Goal: Transaction & Acquisition: Download file/media

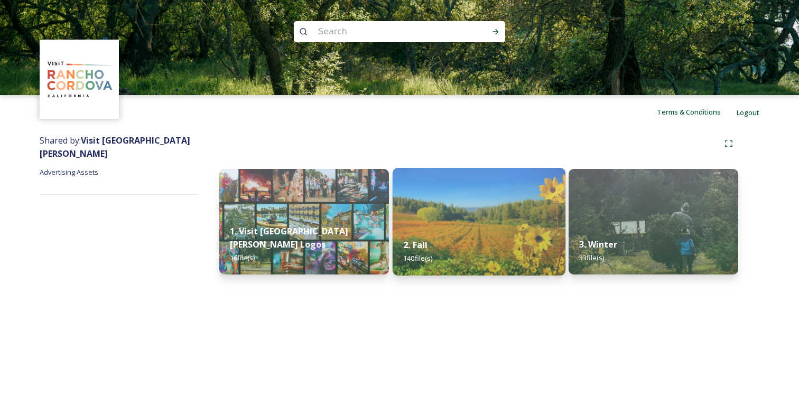
click at [503, 218] on img at bounding box center [478, 222] width 173 height 108
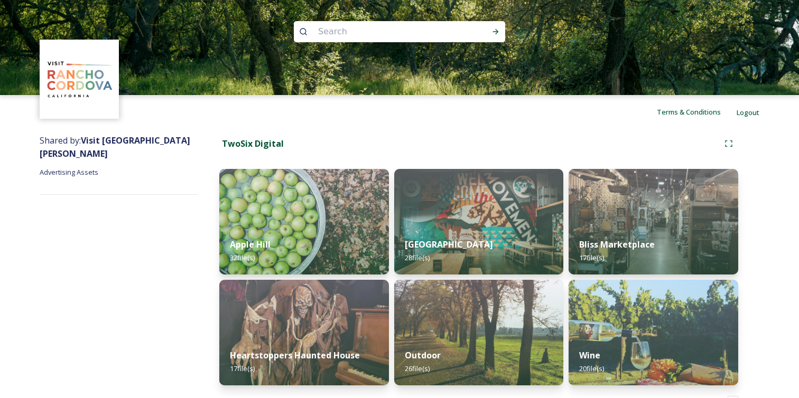
scroll to position [36, 0]
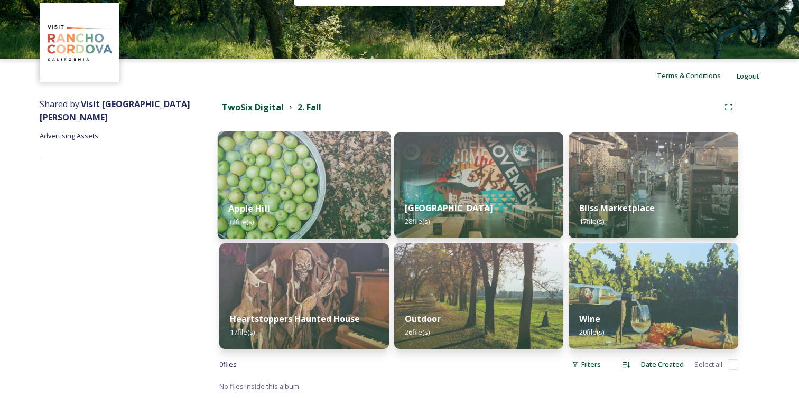
click at [339, 196] on div "Apple Hill 32 file(s)" at bounding box center [304, 215] width 173 height 48
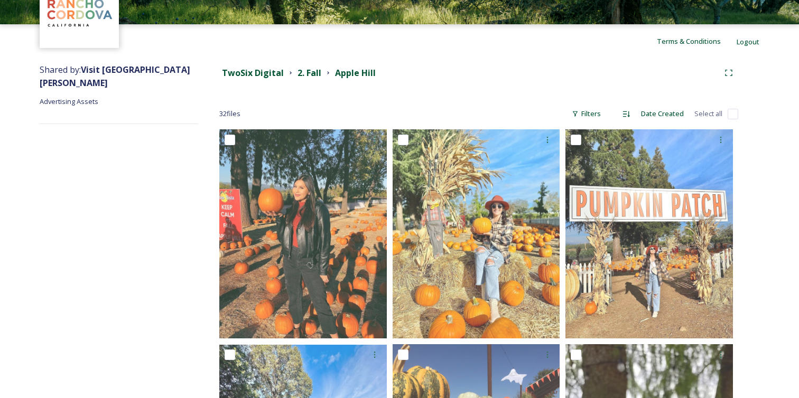
scroll to position [133, 0]
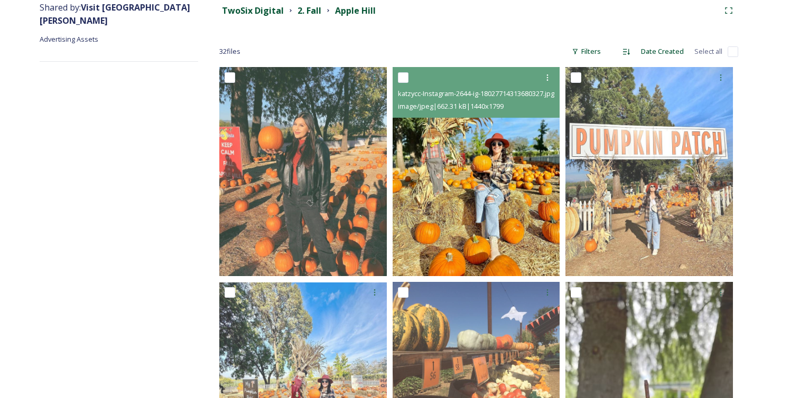
click at [495, 174] on img at bounding box center [475, 171] width 167 height 209
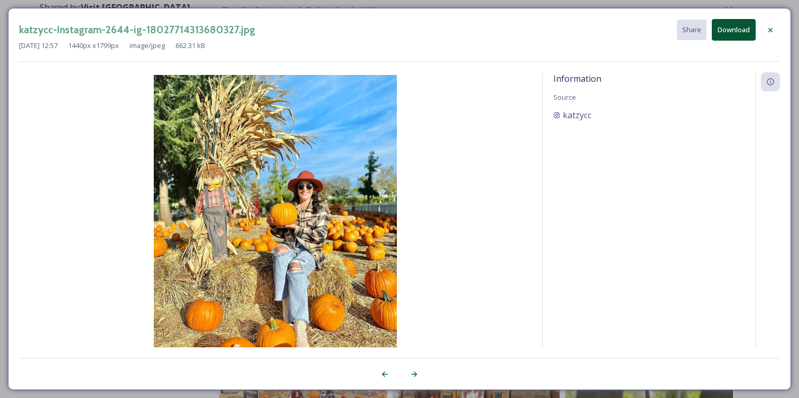
click at [539, 2] on div "katzycc-Instagram-2644-ig-18027714313680327.jpg Share Download [DATE] 12:57 144…" at bounding box center [399, 199] width 799 height 398
click at [774, 28] on div at bounding box center [770, 30] width 19 height 19
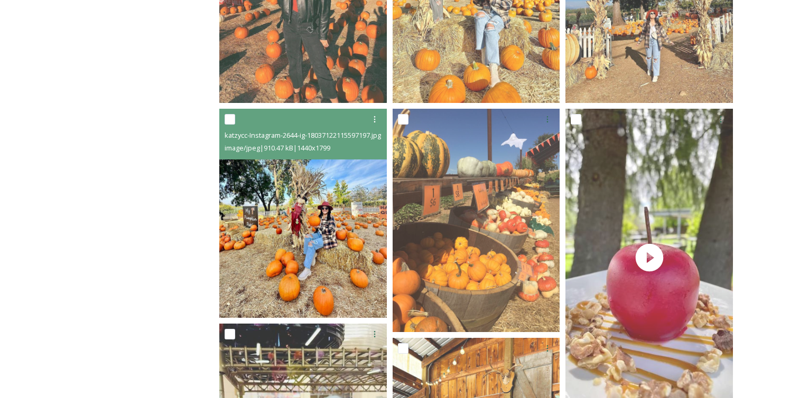
scroll to position [308, 0]
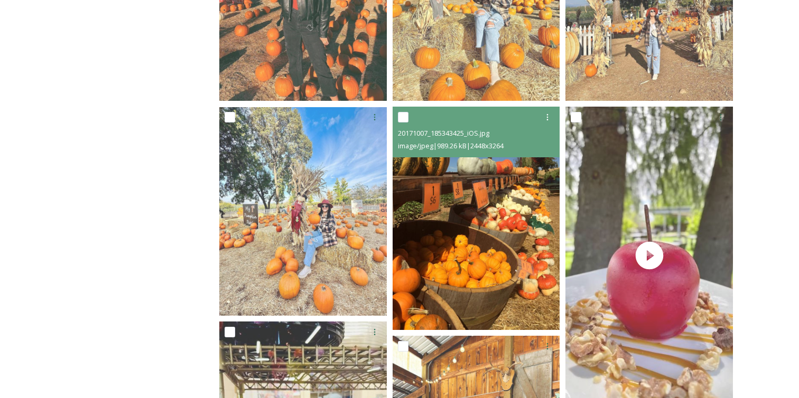
click at [480, 238] on img at bounding box center [475, 218] width 167 height 223
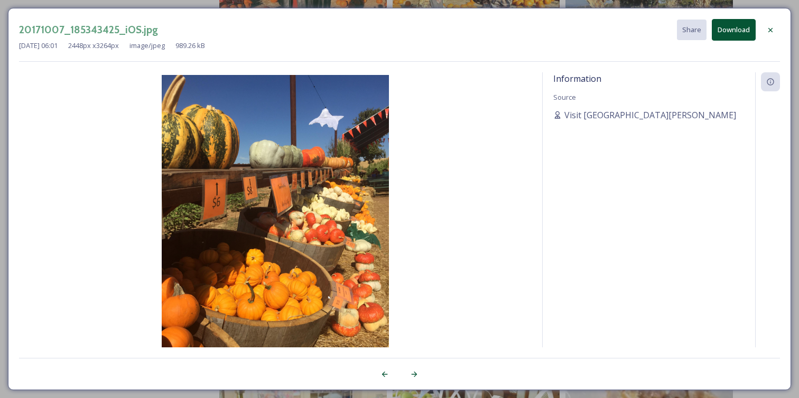
click at [542, 7] on div "20171007_185343425_iOS.jpg Share Download [DATE] 06:01 2448 px x 3264 px image/…" at bounding box center [399, 199] width 799 height 398
click at [769, 29] on icon at bounding box center [770, 29] width 4 height 4
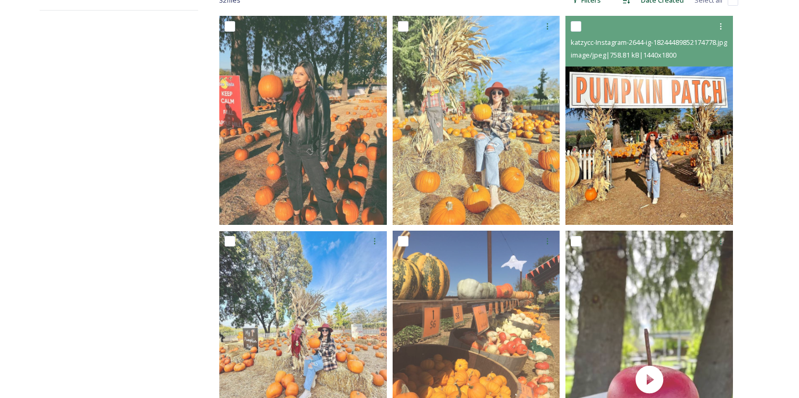
scroll to position [183, 0]
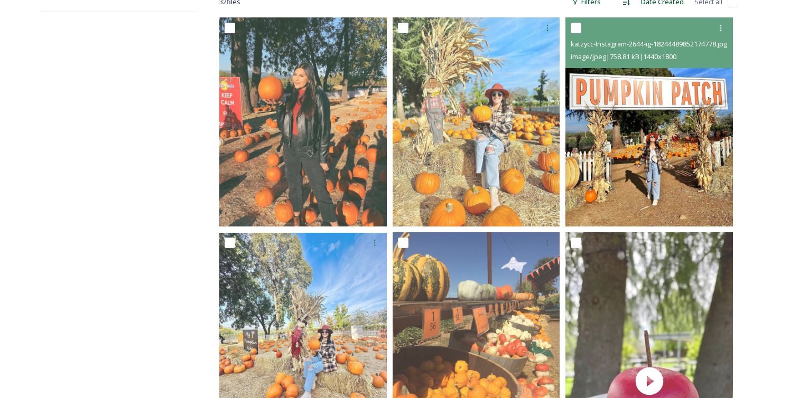
click at [631, 130] on img at bounding box center [648, 121] width 167 height 209
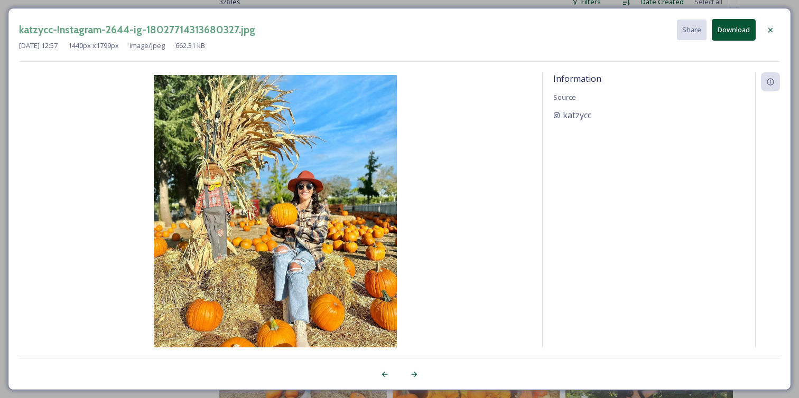
click at [722, 21] on button "Download" at bounding box center [733, 30] width 44 height 22
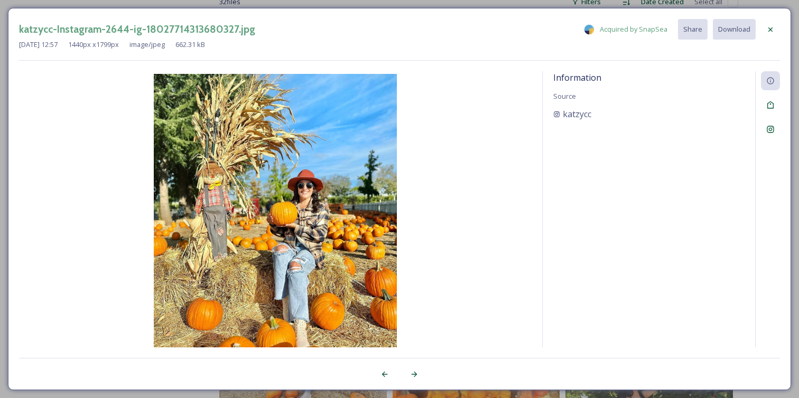
click at [497, 2] on div "katzycc-Instagram-2644-ig-18027714313680327.jpg Acquired by SnapSea Share Downl…" at bounding box center [399, 199] width 799 height 398
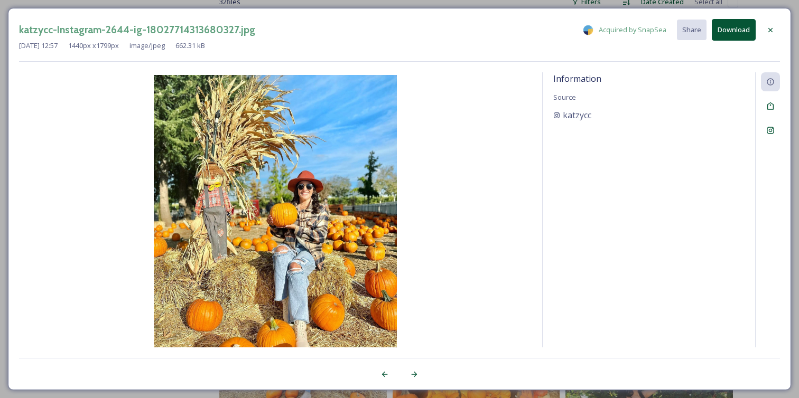
click at [767, 26] on icon at bounding box center [770, 30] width 8 height 8
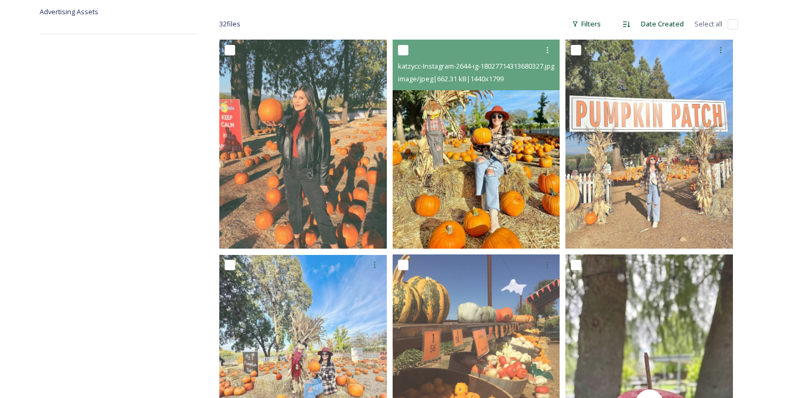
scroll to position [236, 0]
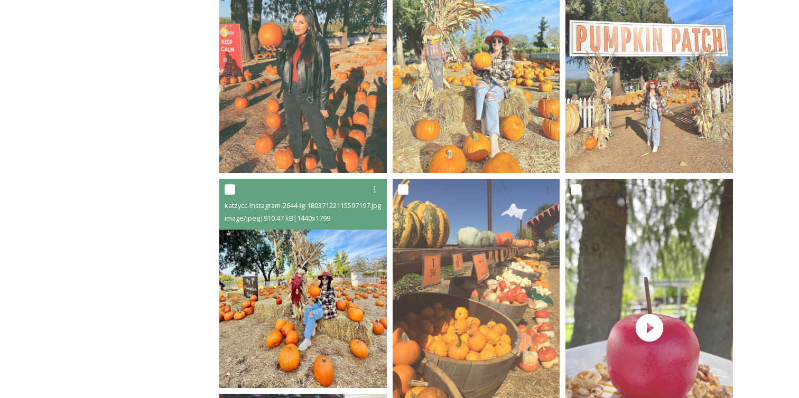
click at [265, 210] on span "katzycc-Instagram-2644-ig-18037122115597197.jpg" at bounding box center [302, 206] width 156 height 10
click at [269, 264] on img at bounding box center [302, 284] width 167 height 209
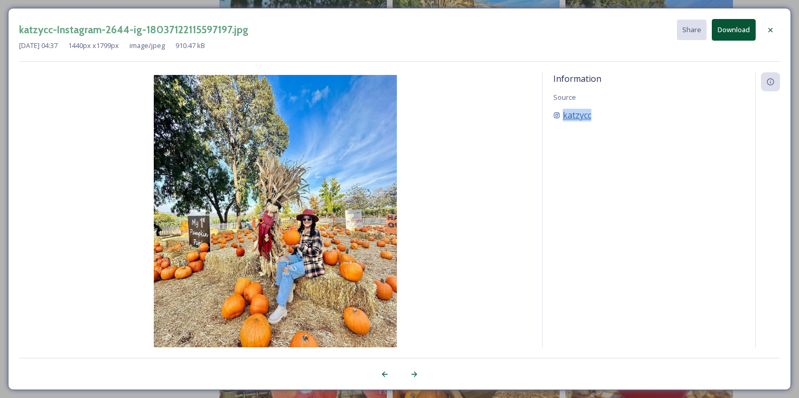
copy span "katzycc"
click at [724, 29] on button "Download" at bounding box center [733, 30] width 44 height 22
click at [365, 6] on div "katzycc-Instagram-2644-ig-18037122115597197.jpg Share Download [DATE] 04:37 144…" at bounding box center [399, 199] width 799 height 398
click at [773, 27] on icon at bounding box center [770, 30] width 8 height 8
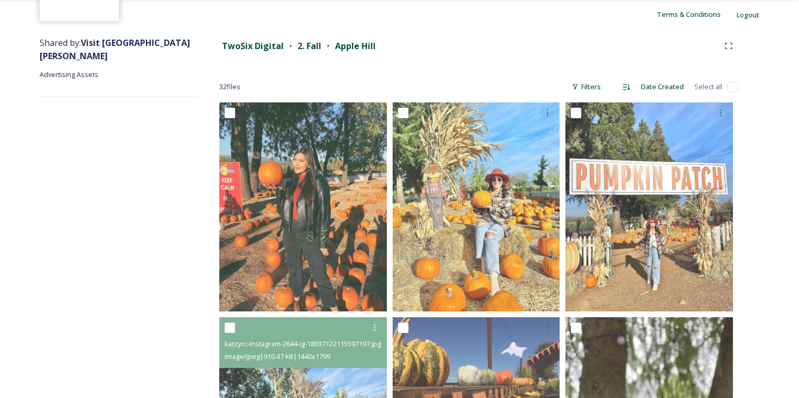
scroll to position [92, 0]
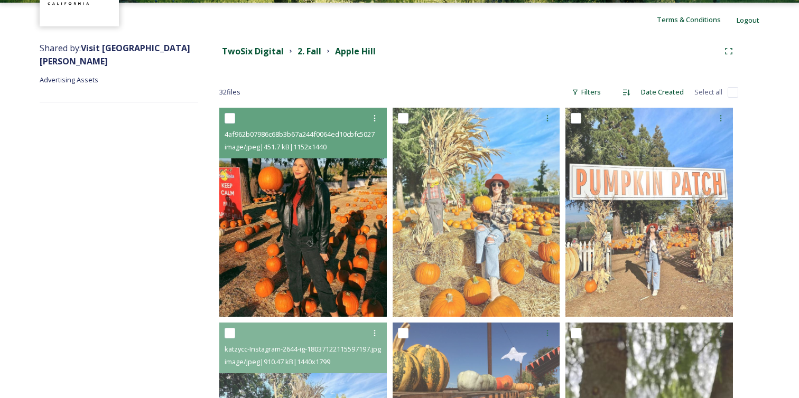
click at [296, 237] on img at bounding box center [302, 212] width 167 height 209
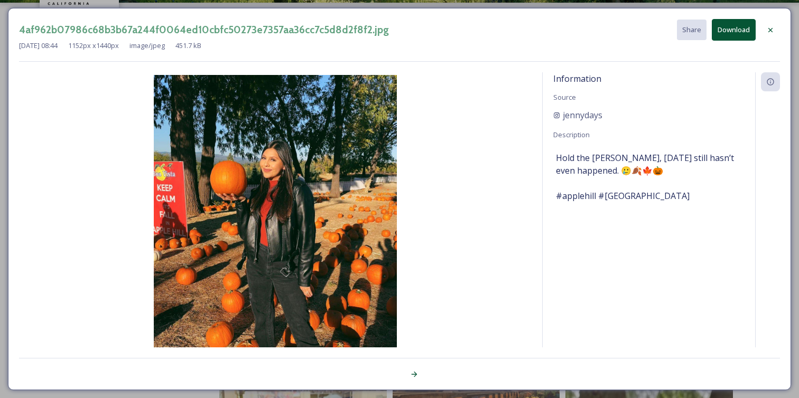
click at [243, 8] on div "4af962b07986c68b3b67a244f0064ed10cbfc50273e7357aa36cc7c5d8d2f8f2.jpg Share Down…" at bounding box center [399, 199] width 783 height 382
click at [773, 39] on div "4af962b07986c68b3b67a244f0064ed10cbfc50273e7357aa36cc7c5d8d2f8f2.jpg Share Down…" at bounding box center [399, 30] width 761 height 22
click at [768, 31] on icon at bounding box center [770, 30] width 8 height 8
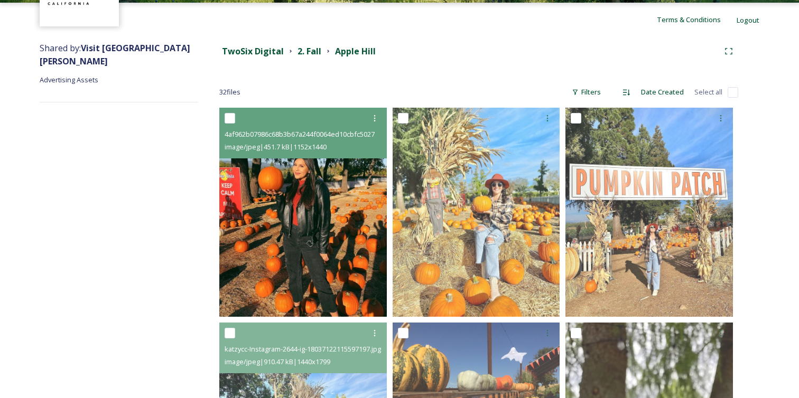
scroll to position [0, 0]
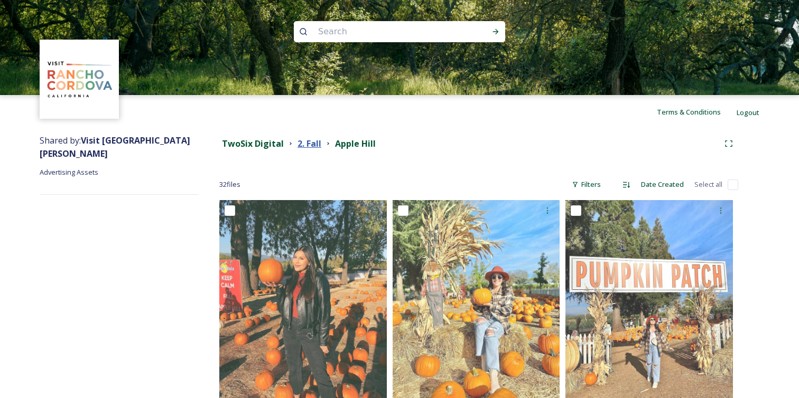
click at [316, 144] on strong "2. Fall" at bounding box center [309, 144] width 24 height 12
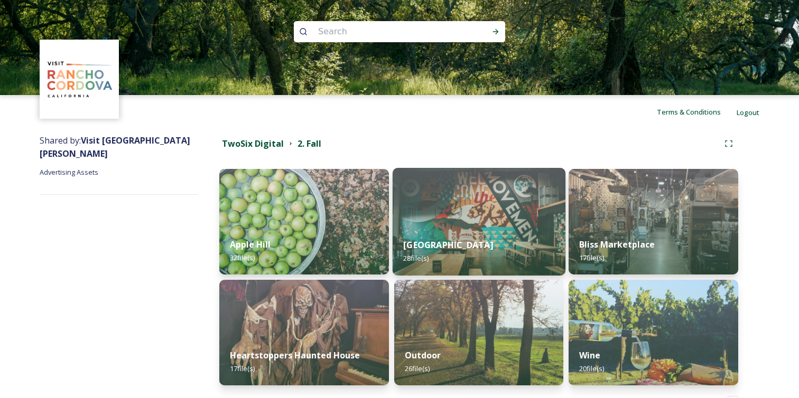
scroll to position [36, 0]
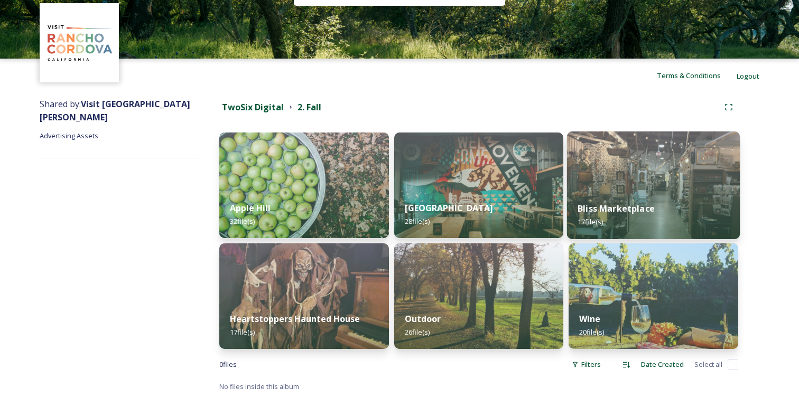
click at [624, 152] on img at bounding box center [653, 186] width 173 height 108
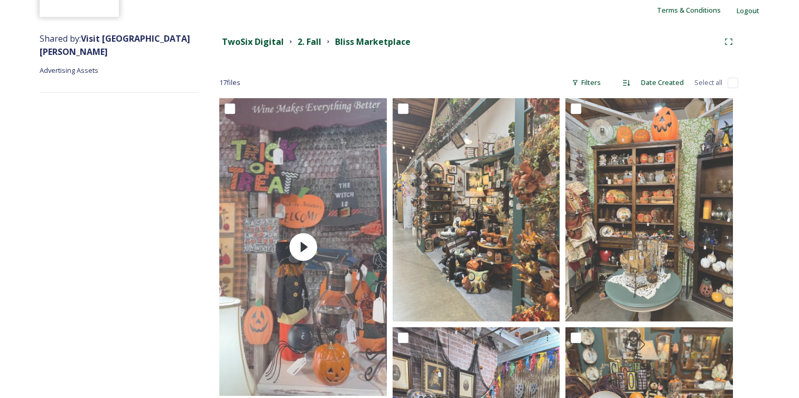
scroll to position [81, 0]
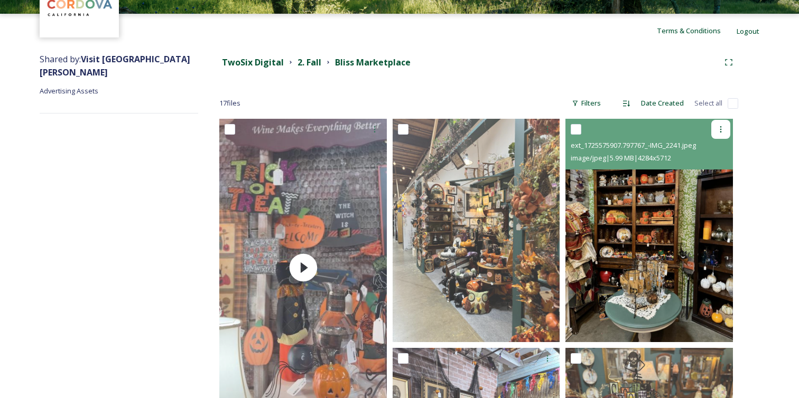
click at [724, 126] on icon at bounding box center [720, 129] width 8 height 8
click at [713, 167] on div "Download" at bounding box center [708, 173] width 43 height 21
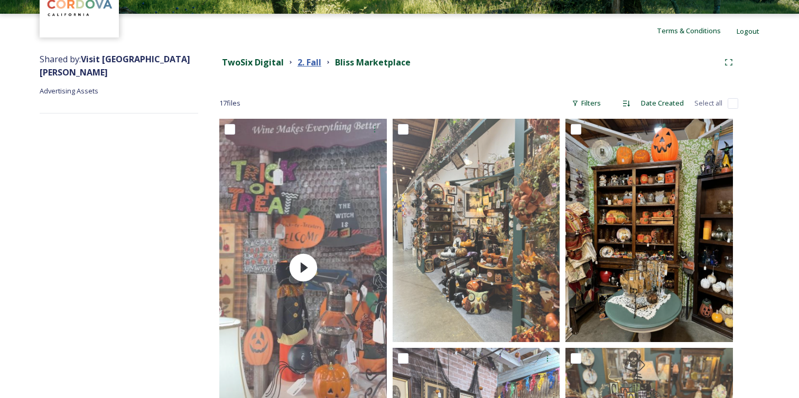
click at [317, 67] on strong "2. Fall" at bounding box center [309, 63] width 24 height 12
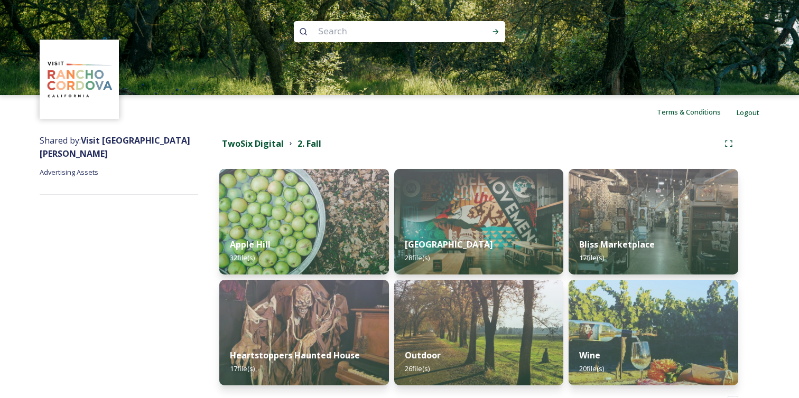
scroll to position [36, 0]
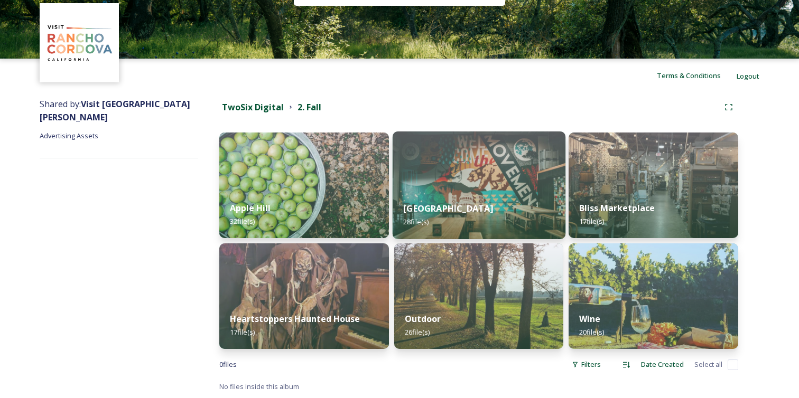
click at [451, 179] on img at bounding box center [478, 186] width 173 height 108
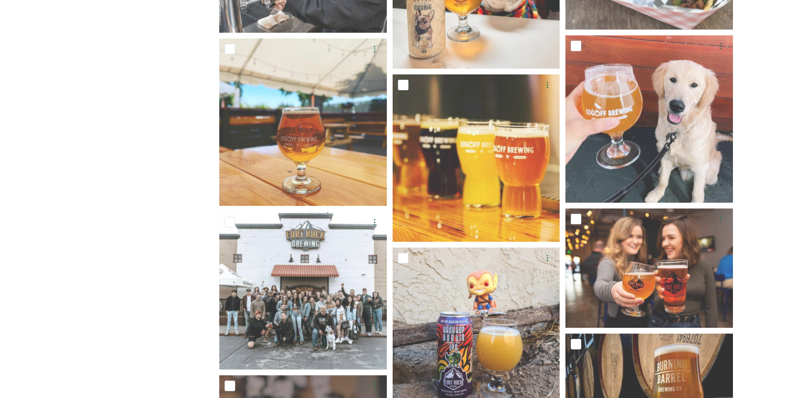
scroll to position [947, 0]
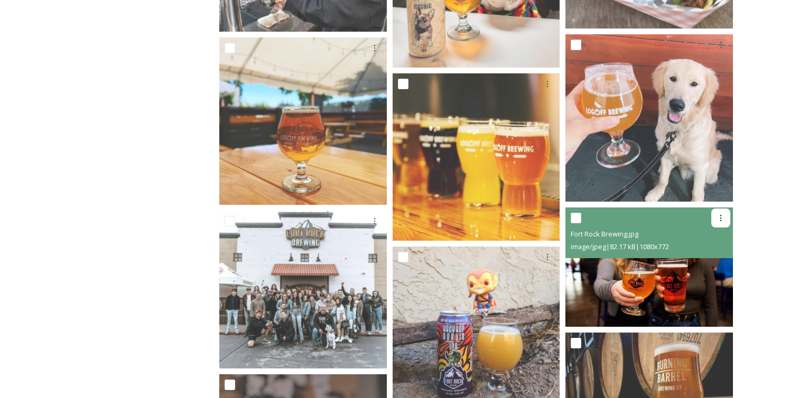
click at [722, 215] on icon at bounding box center [720, 218] width 8 height 8
click at [710, 257] on span "Download" at bounding box center [708, 262] width 32 height 10
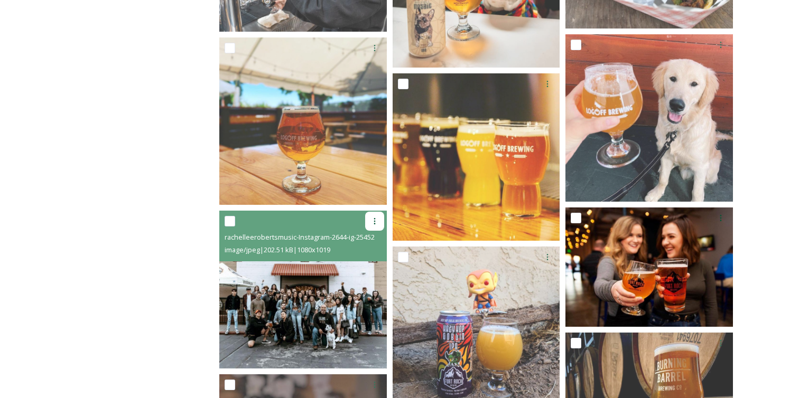
click at [378, 217] on div at bounding box center [374, 221] width 19 height 19
click at [370, 270] on div "Download" at bounding box center [362, 265] width 43 height 21
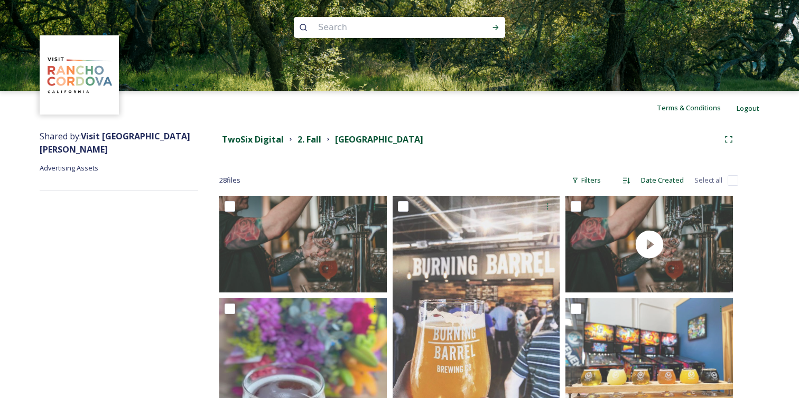
scroll to position [0, 0]
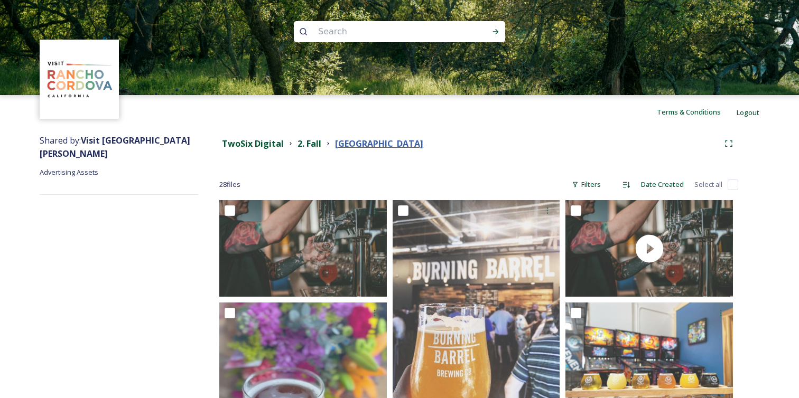
click at [342, 145] on strong "[GEOGRAPHIC_DATA]" at bounding box center [379, 144] width 88 height 12
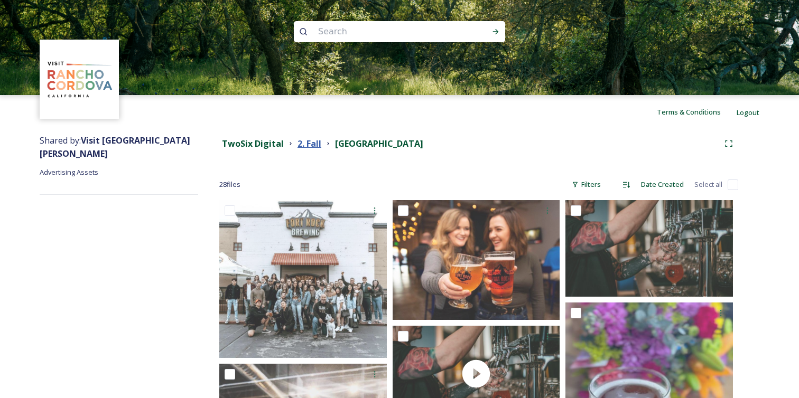
click at [308, 145] on strong "2. Fall" at bounding box center [309, 144] width 24 height 12
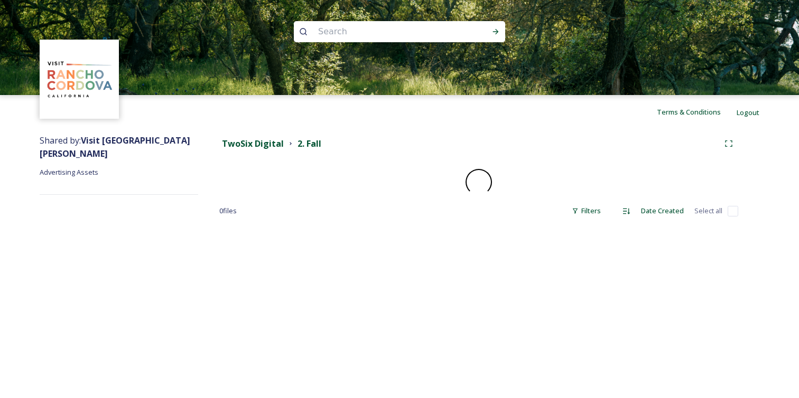
scroll to position [36, 0]
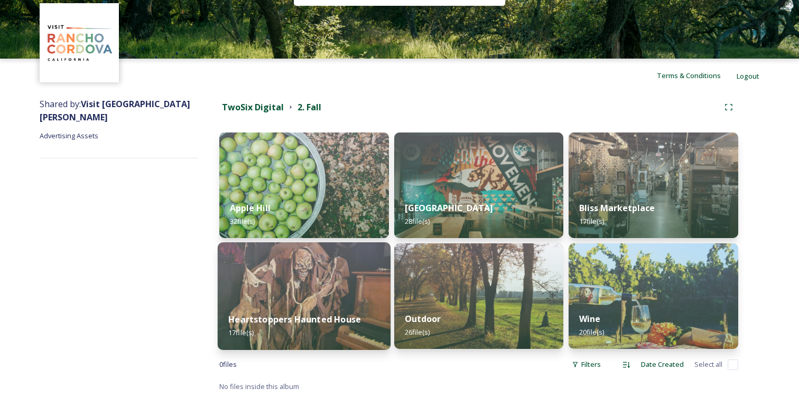
click at [292, 296] on img at bounding box center [304, 296] width 173 height 108
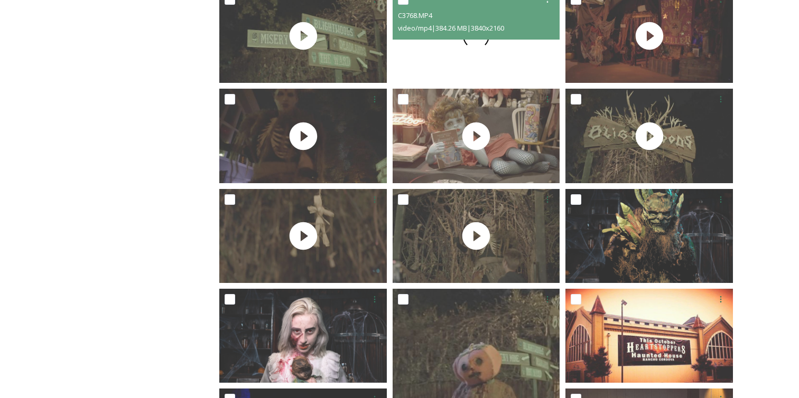
scroll to position [149, 0]
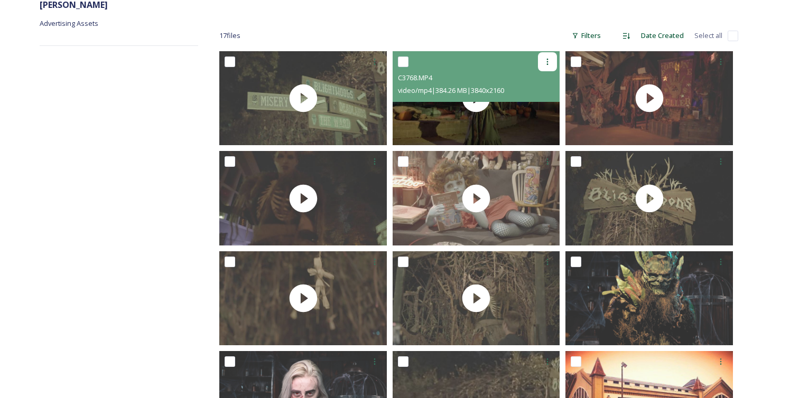
click at [551, 58] on div at bounding box center [547, 61] width 19 height 19
click at [541, 104] on span "Download" at bounding box center [535, 105] width 32 height 10
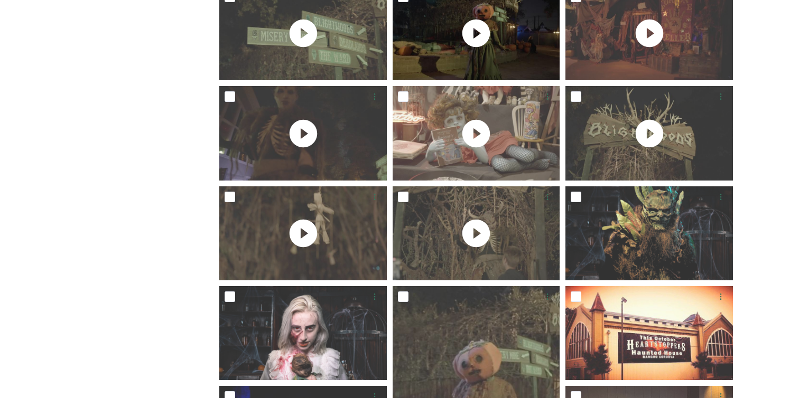
scroll to position [0, 0]
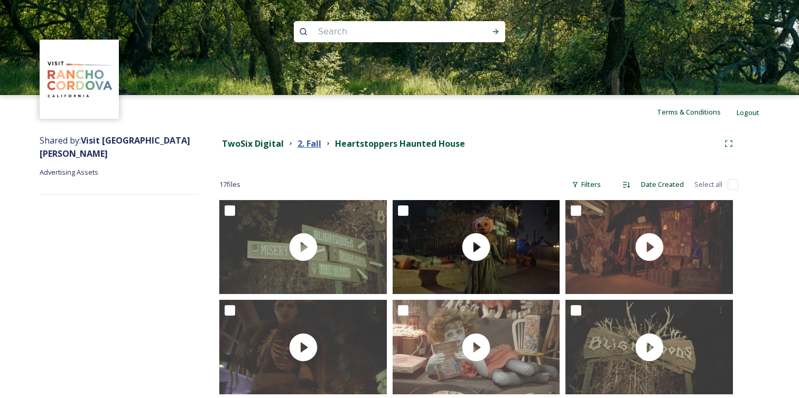
click at [316, 142] on strong "2. Fall" at bounding box center [309, 144] width 24 height 12
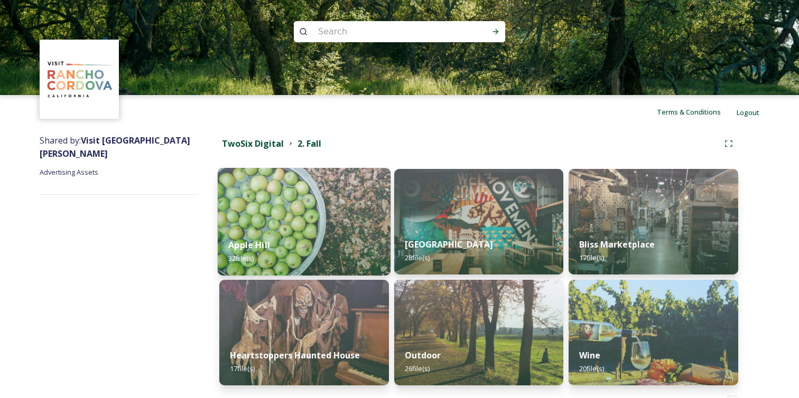
scroll to position [36, 0]
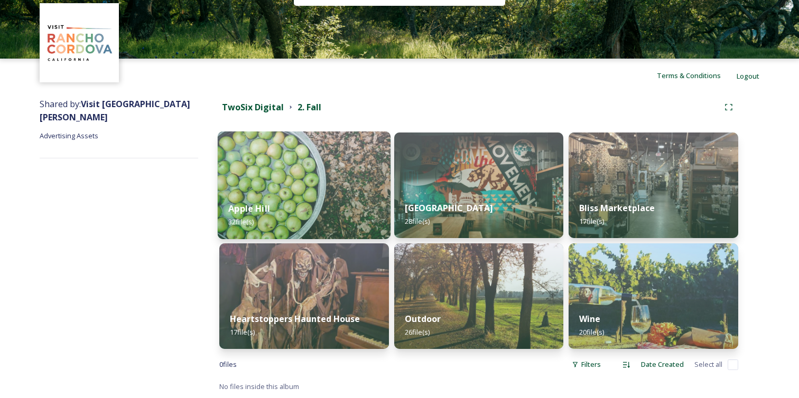
click at [341, 183] on img at bounding box center [304, 186] width 173 height 108
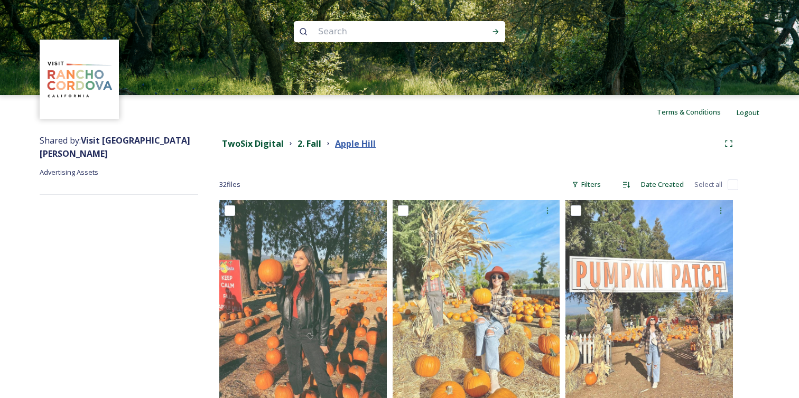
click at [353, 143] on strong "Apple Hill" at bounding box center [355, 144] width 41 height 12
click at [306, 140] on strong "2. Fall" at bounding box center [309, 144] width 24 height 12
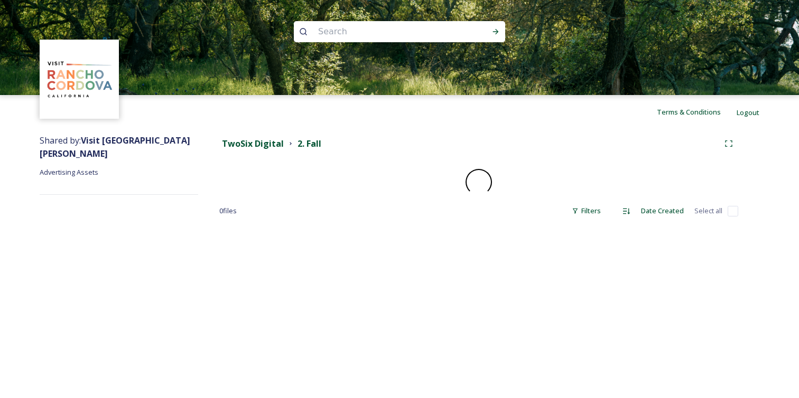
scroll to position [36, 0]
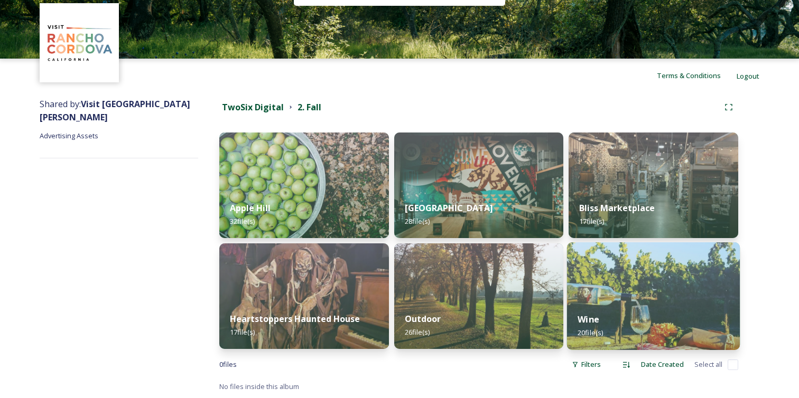
click at [670, 281] on img at bounding box center [653, 296] width 173 height 108
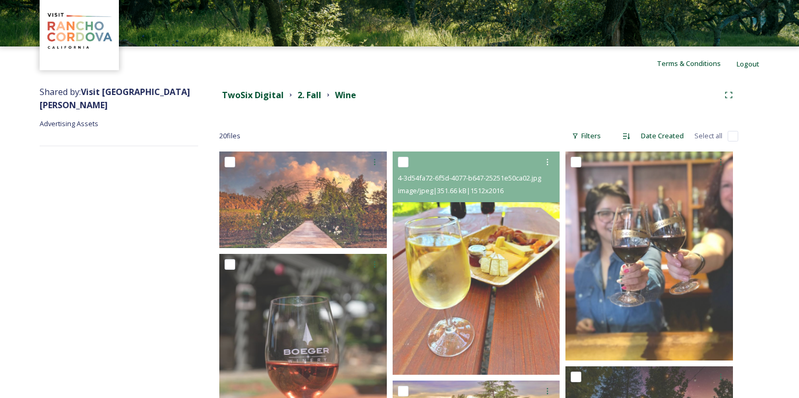
scroll to position [144, 0]
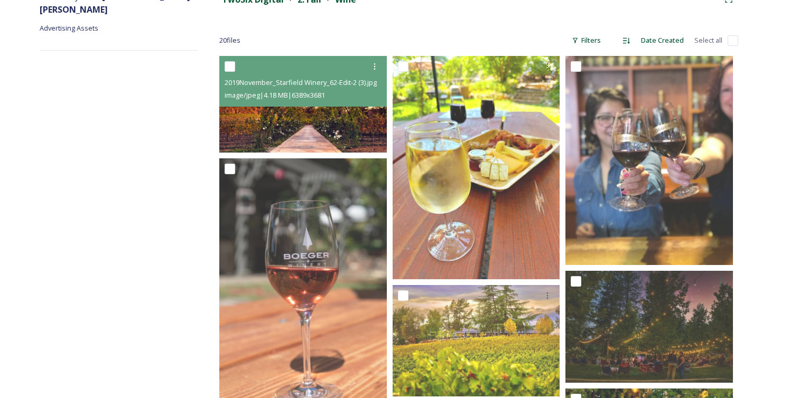
click at [290, 121] on img at bounding box center [302, 104] width 167 height 97
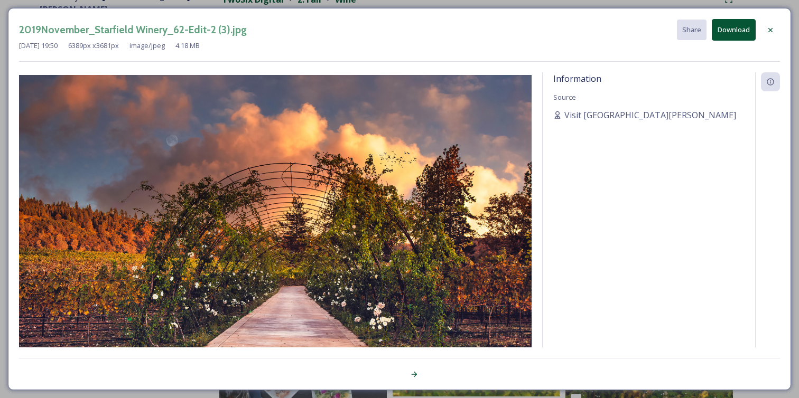
click at [431, 2] on div "2019November_Starfield Winery_62-Edit-2 (3).jpg Share Download [DATE] 19:50 638…" at bounding box center [399, 199] width 799 height 398
click at [448, 3] on div "2019November_Starfield Winery_62-Edit-2 (3).jpg Share Download [DATE] 19:50 638…" at bounding box center [399, 199] width 799 height 398
click at [770, 27] on icon at bounding box center [770, 30] width 8 height 8
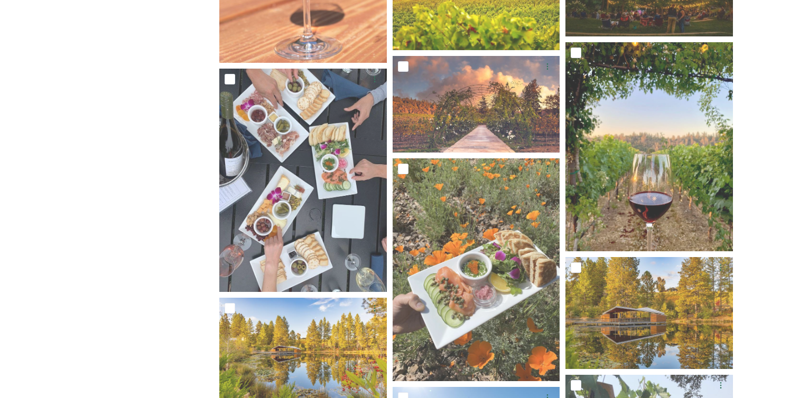
scroll to position [398, 0]
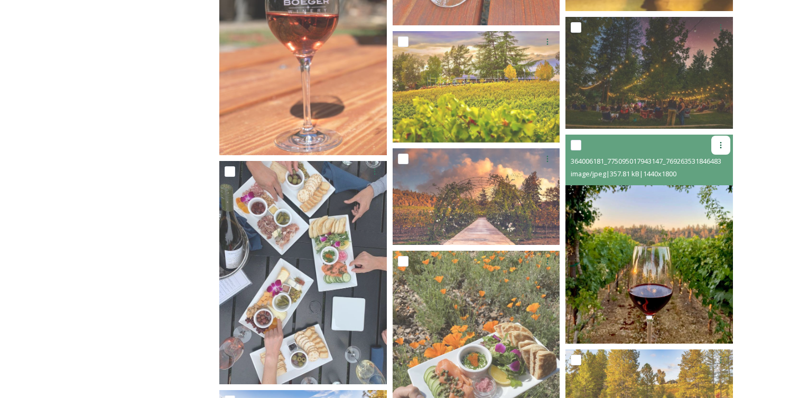
click at [720, 148] on icon at bounding box center [721, 145] width 2 height 6
click at [710, 189] on span "Download" at bounding box center [708, 189] width 32 height 10
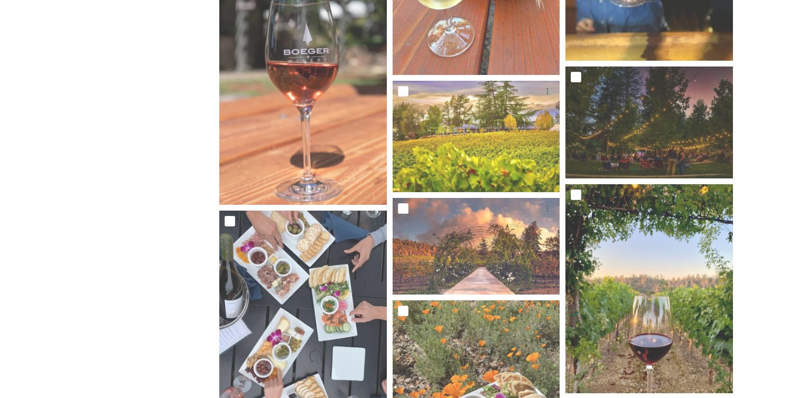
click at [751, 83] on div "TwoSix Digital 2. Fall Wine 20 file s Filters Date Created Select all 2019Novem…" at bounding box center [478, 386] width 561 height 1212
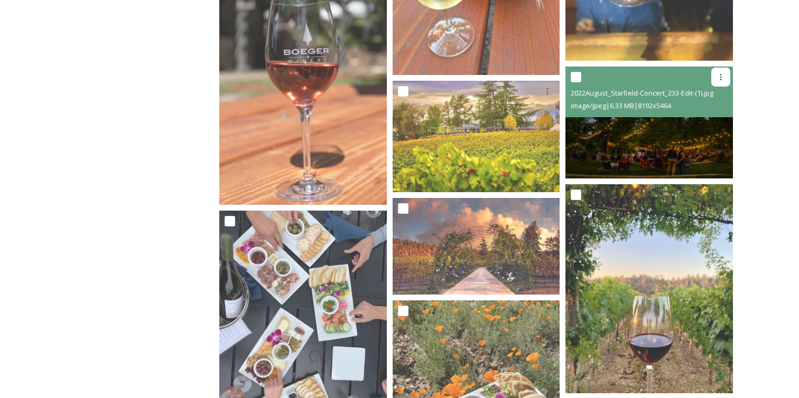
click at [723, 77] on icon at bounding box center [720, 77] width 8 height 8
click at [705, 126] on div "Download" at bounding box center [708, 121] width 43 height 21
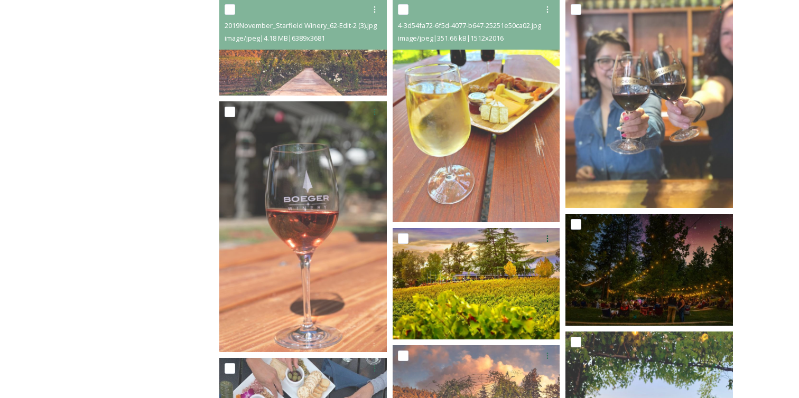
scroll to position [179, 0]
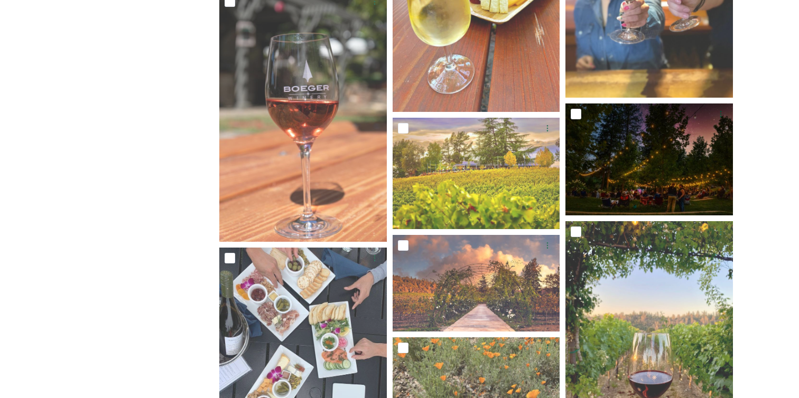
scroll to position [313, 0]
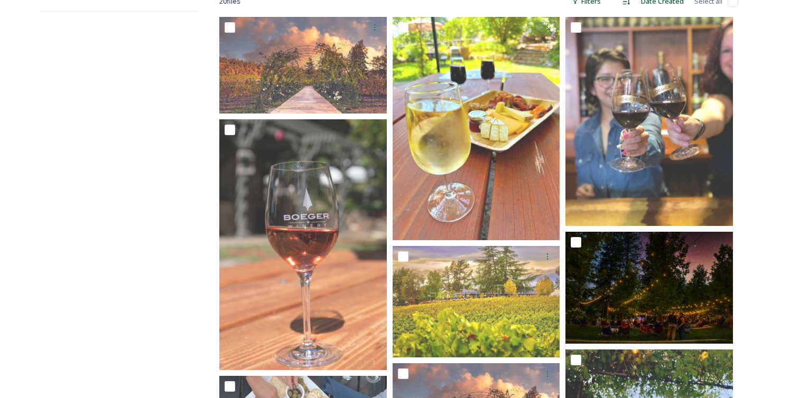
scroll to position [0, 0]
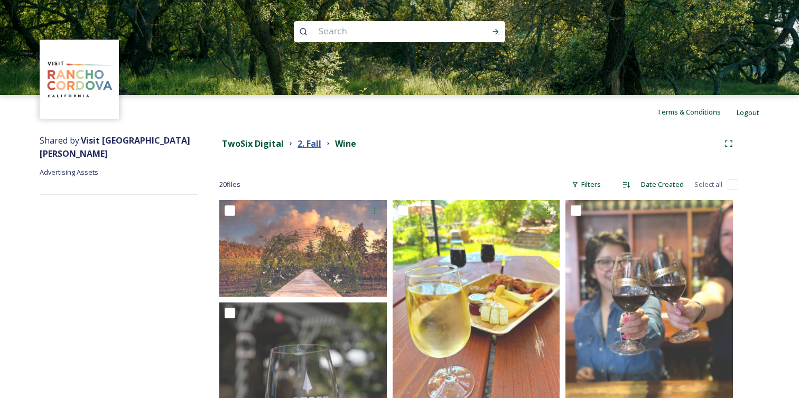
click at [313, 144] on strong "2. Fall" at bounding box center [309, 144] width 24 height 12
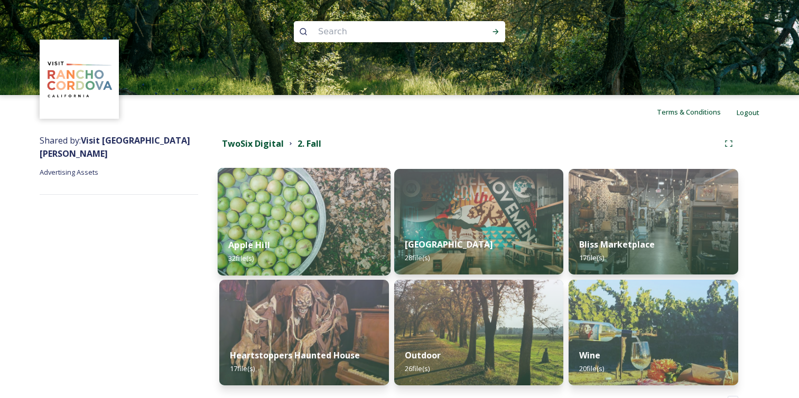
scroll to position [36, 0]
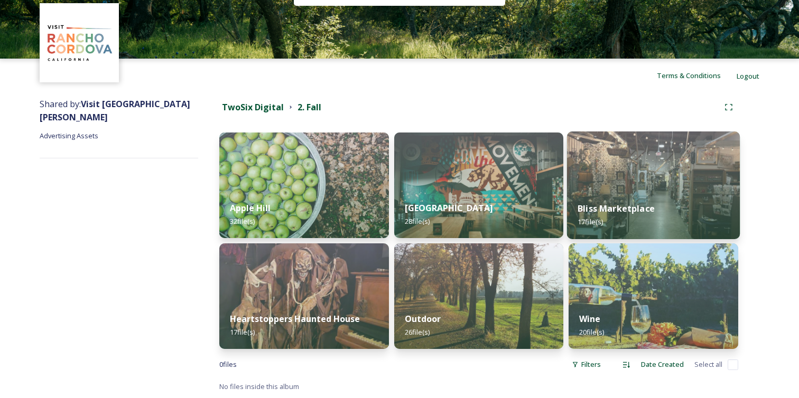
click at [634, 183] on img at bounding box center [653, 186] width 173 height 108
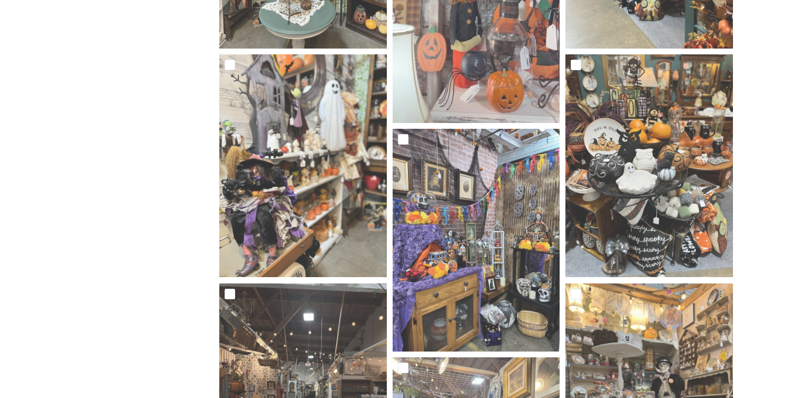
scroll to position [373, 0]
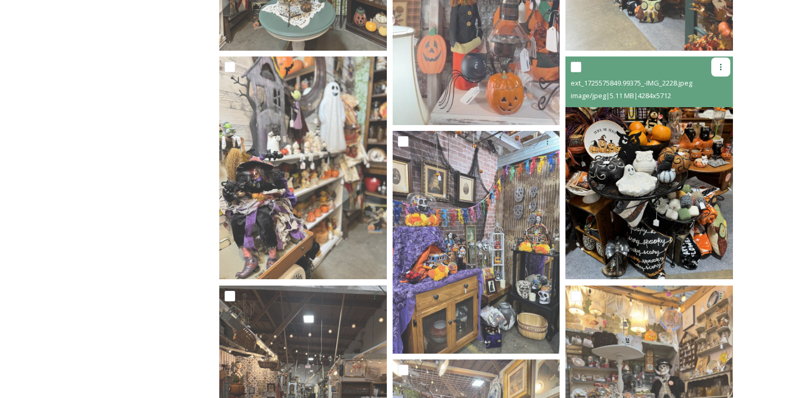
click at [720, 67] on icon at bounding box center [721, 67] width 2 height 6
click at [700, 108] on span "Download" at bounding box center [708, 111] width 32 height 10
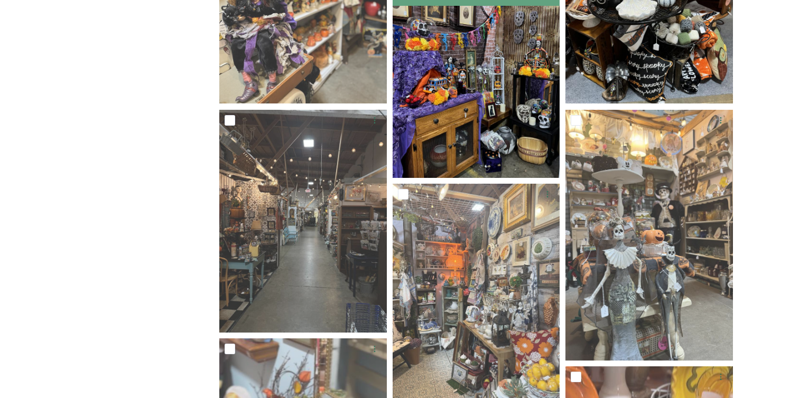
scroll to position [557, 0]
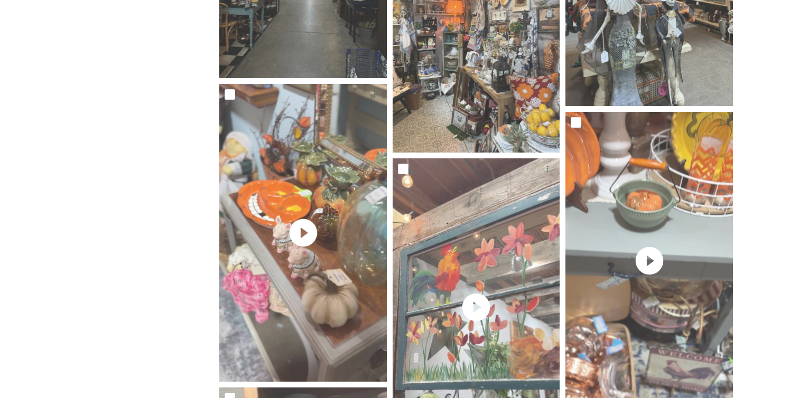
click at [192, 265] on div "Shared by: Visit [GEOGRAPHIC_DATA][PERSON_NAME] Advertising Assets" at bounding box center [119, 169] width 158 height 1686
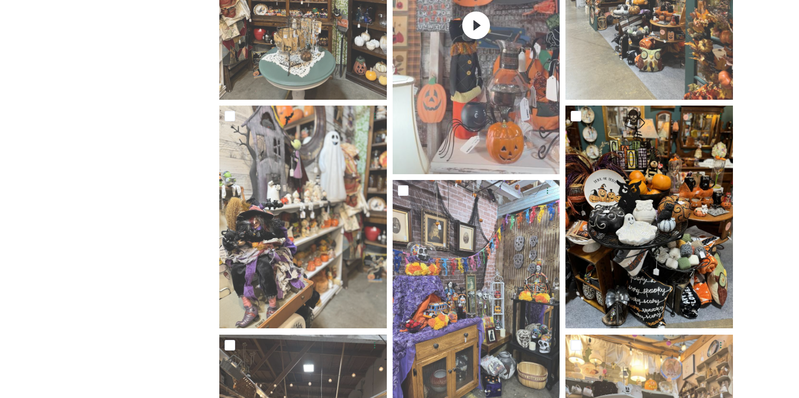
scroll to position [112, 0]
